Goal: Find specific page/section: Find specific page/section

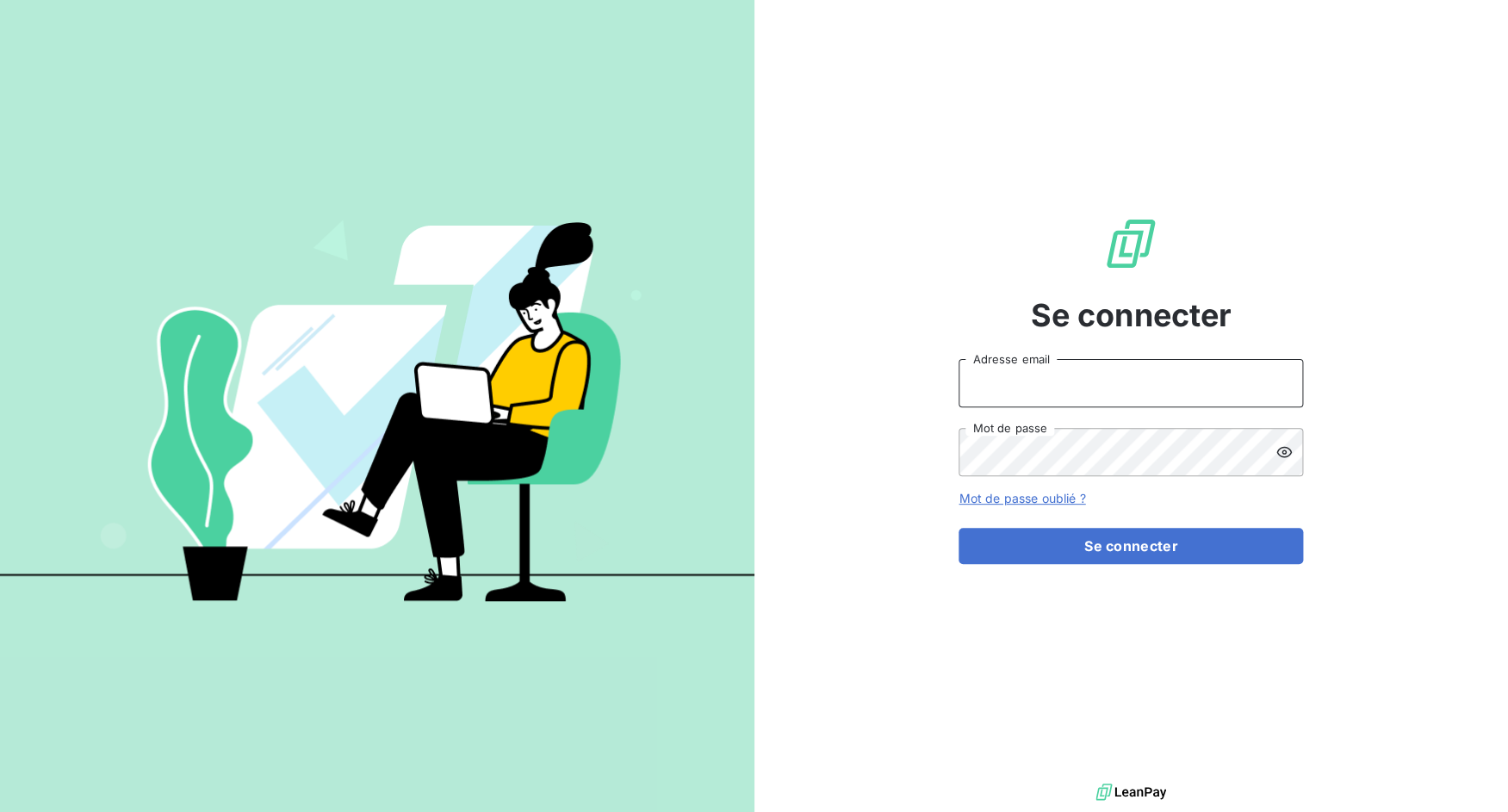
click at [1061, 364] on input "Adresse email" at bounding box center [1130, 383] width 344 height 48
drag, startPoint x: 1017, startPoint y: 389, endPoint x: 1099, endPoint y: 383, distance: 82.2
click at [1099, 383] on input "admin@3dcelo" at bounding box center [1130, 383] width 344 height 48
type input "admin@sonatelmobile"
click at [958, 527] on button "Se connecter" at bounding box center [1130, 545] width 344 height 36
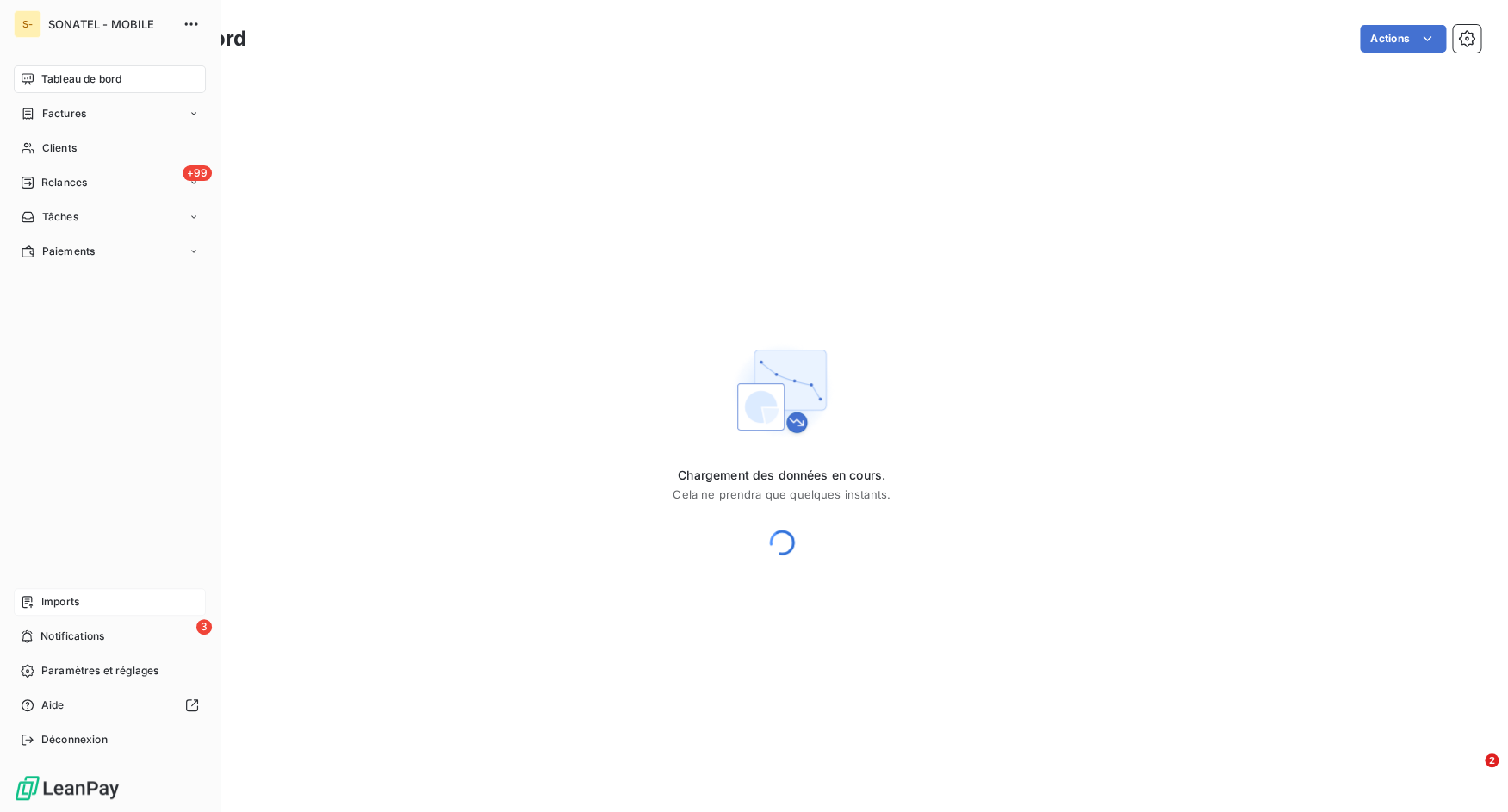
click at [36, 600] on div "Imports" at bounding box center [109, 602] width 192 height 28
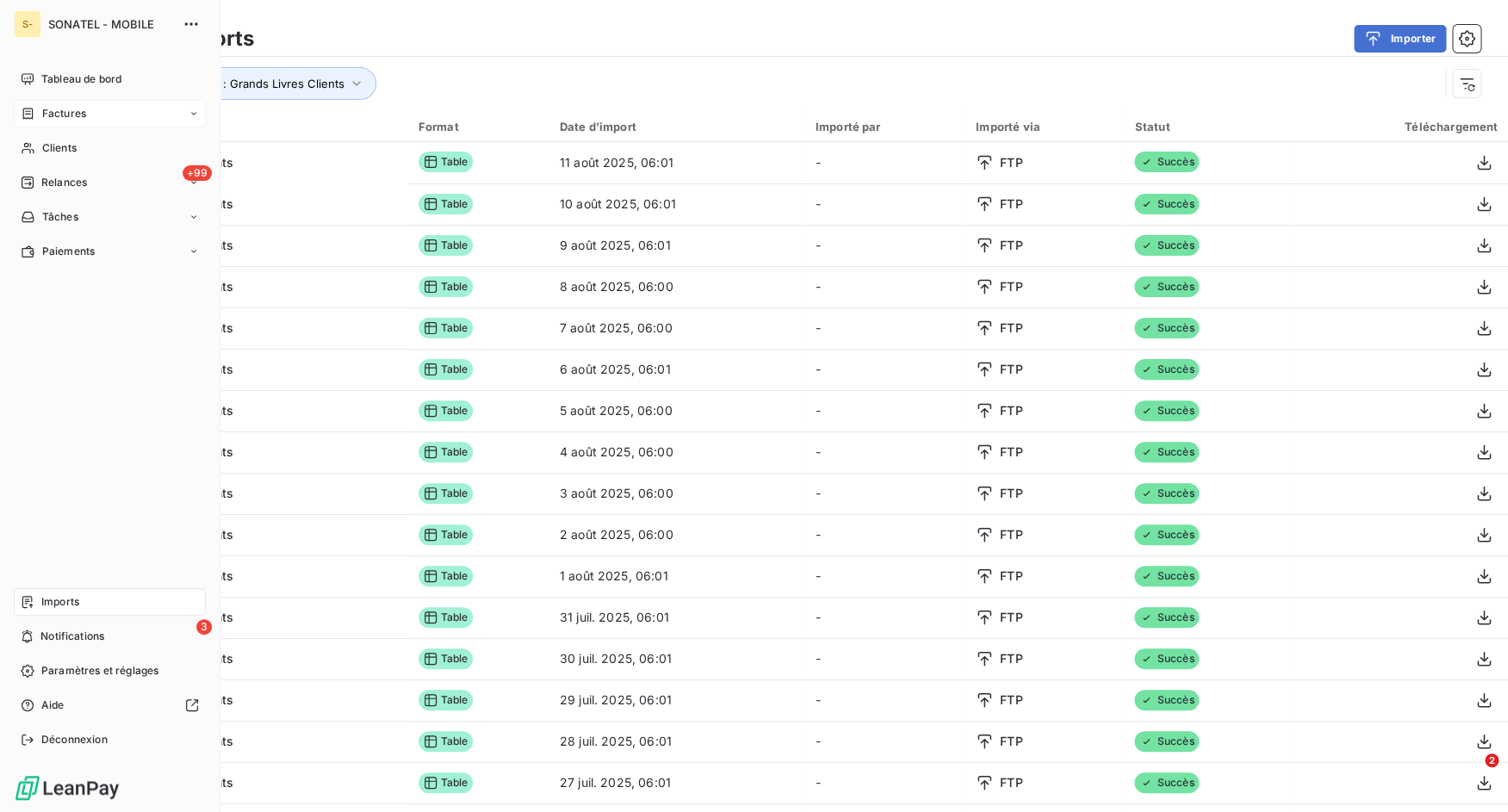
click at [55, 121] on span "Factures" at bounding box center [63, 113] width 44 height 16
